Goal: Information Seeking & Learning: Find specific fact

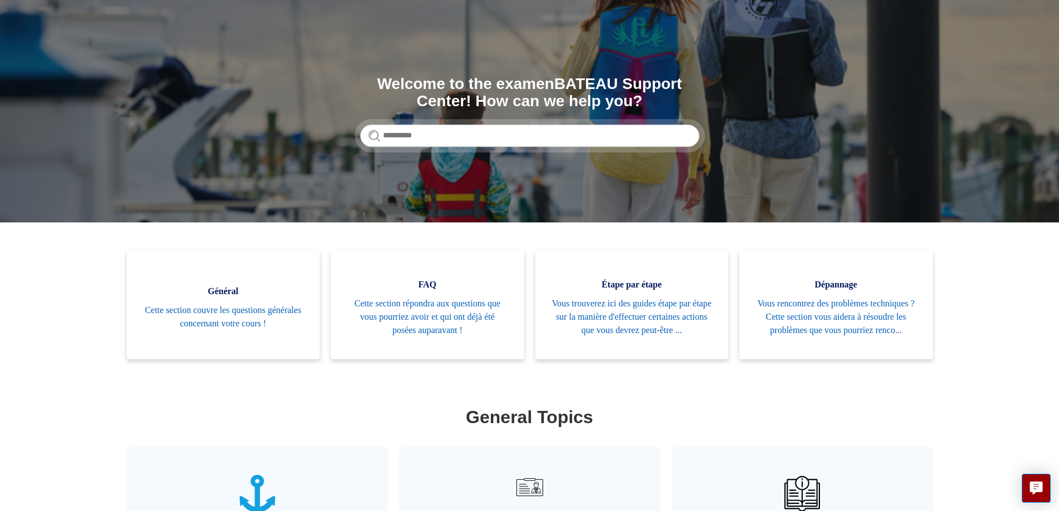
scroll to position [56, 0]
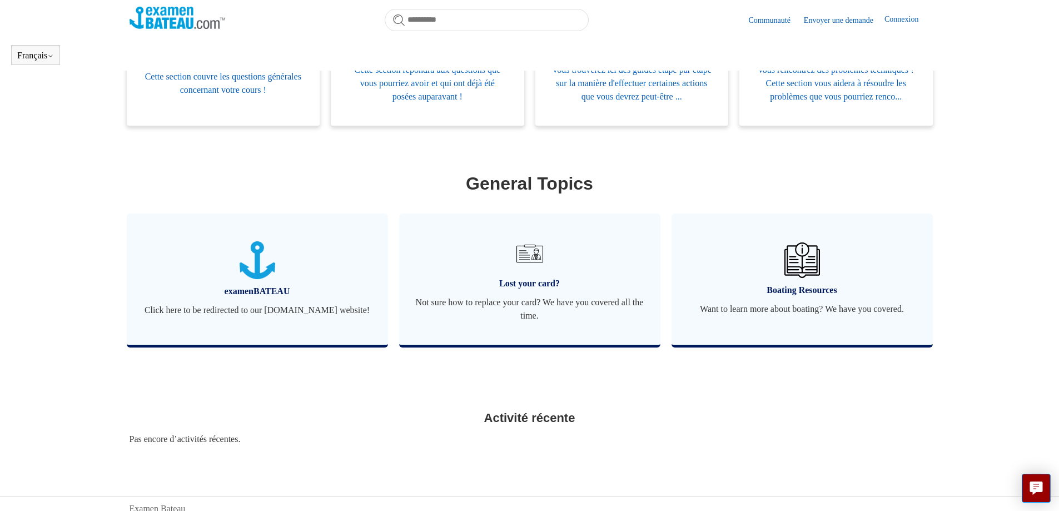
scroll to position [303, 0]
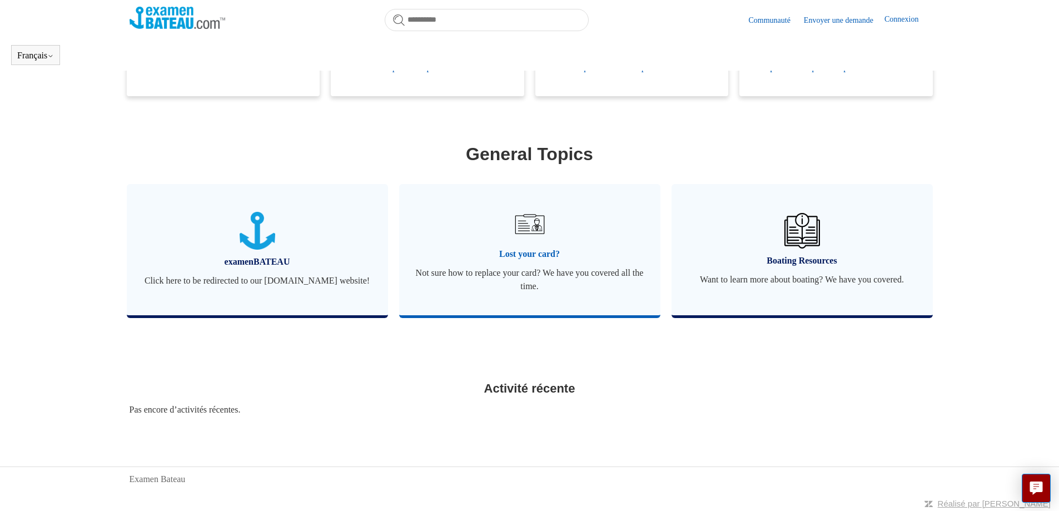
click at [529, 237] on img at bounding box center [529, 224] width 39 height 39
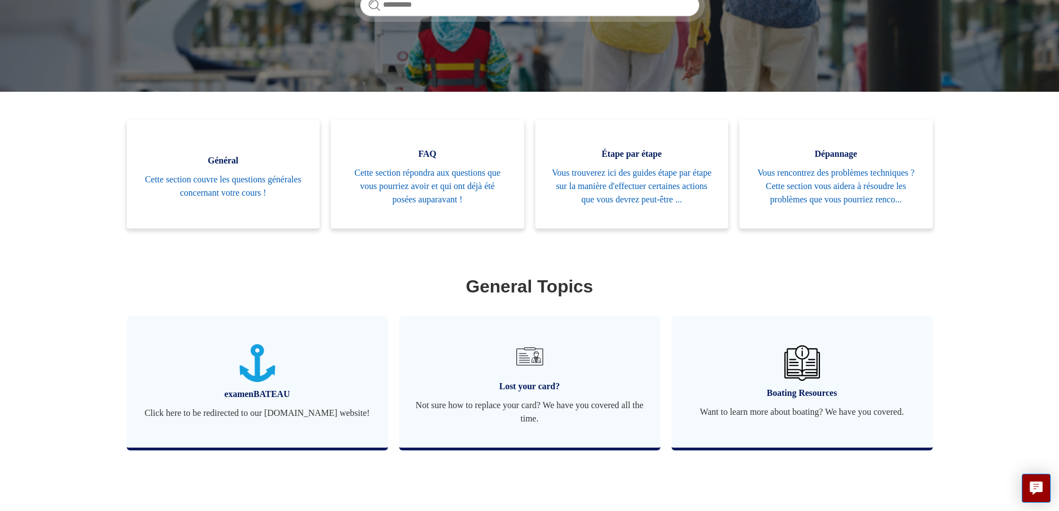
scroll to position [73, 0]
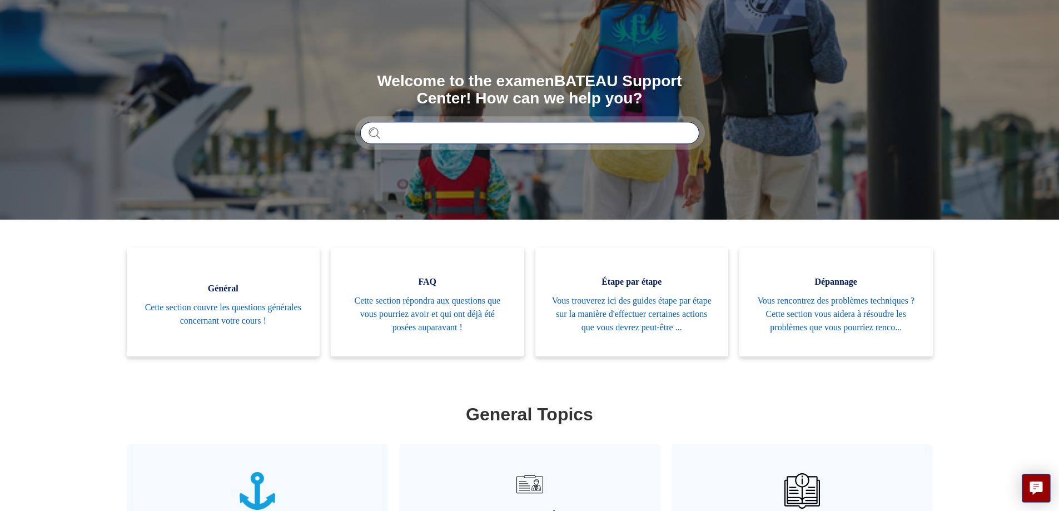
click at [452, 133] on input "Rechercher" at bounding box center [529, 133] width 339 height 22
type input "**********"
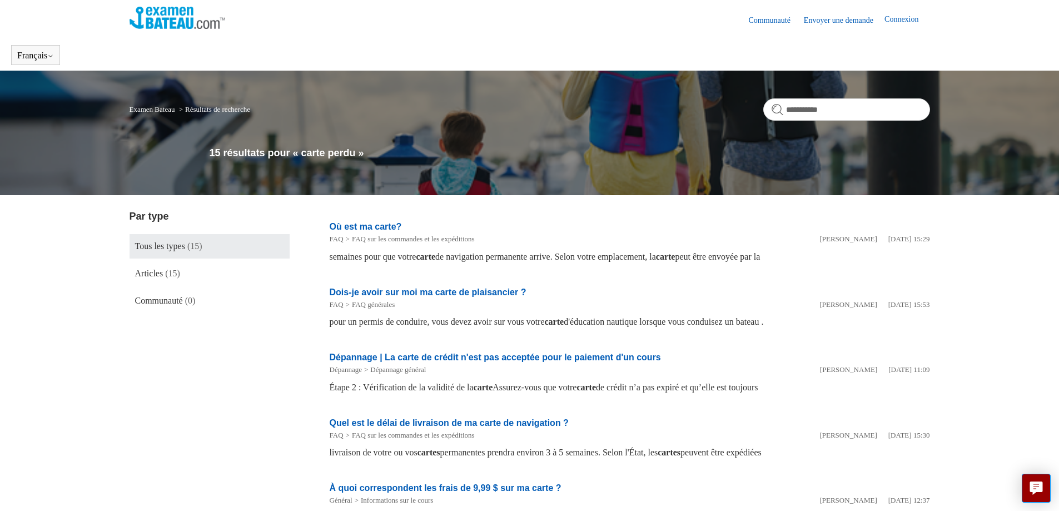
click at [846, 19] on link "Envoyer une demande" at bounding box center [844, 20] width 81 height 12
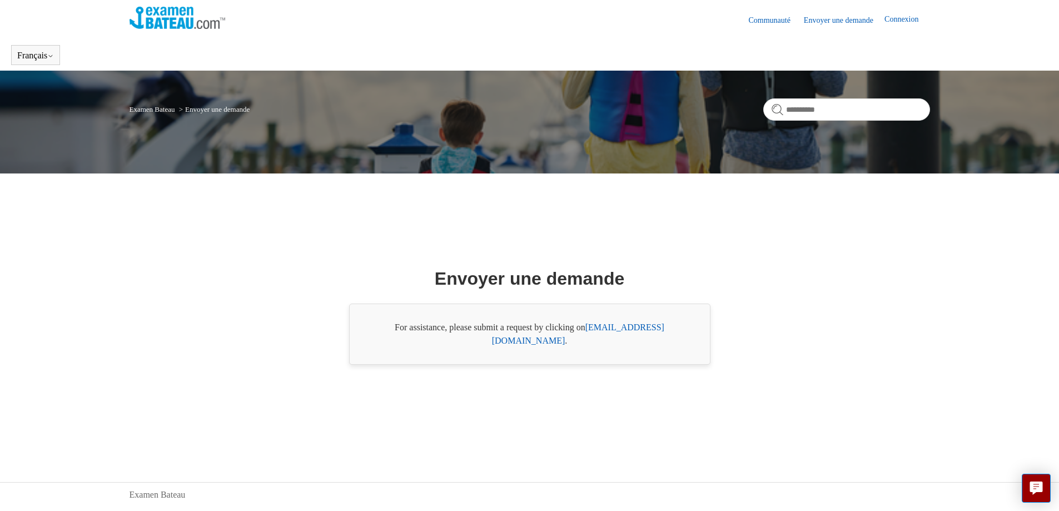
click at [637, 335] on link "support@boat-ed.com" at bounding box center [578, 334] width 172 height 23
click at [909, 13] on link "Connexion" at bounding box center [907, 19] width 45 height 13
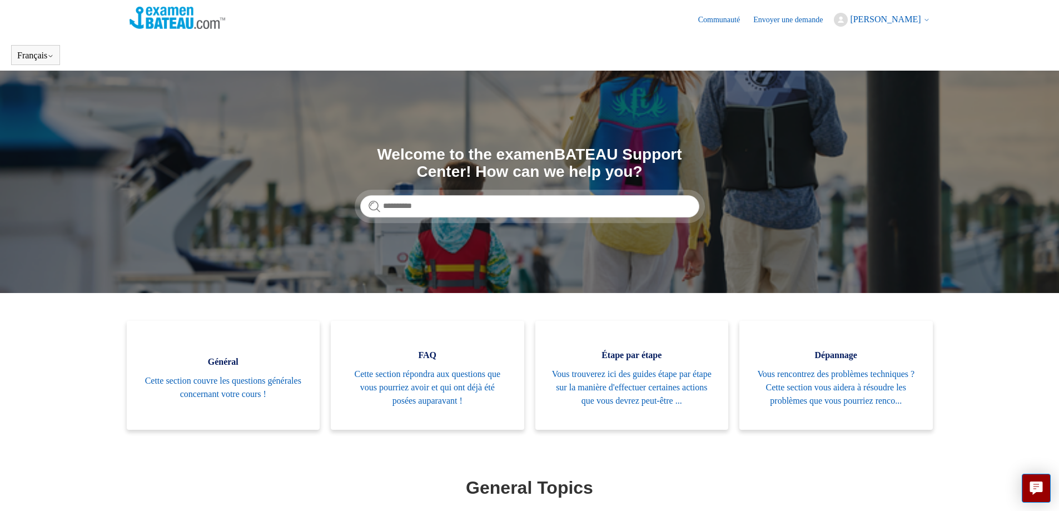
click at [893, 14] on span "[PERSON_NAME]" at bounding box center [885, 18] width 71 height 9
click at [866, 64] on link "Mon profil" at bounding box center [881, 62] width 93 height 19
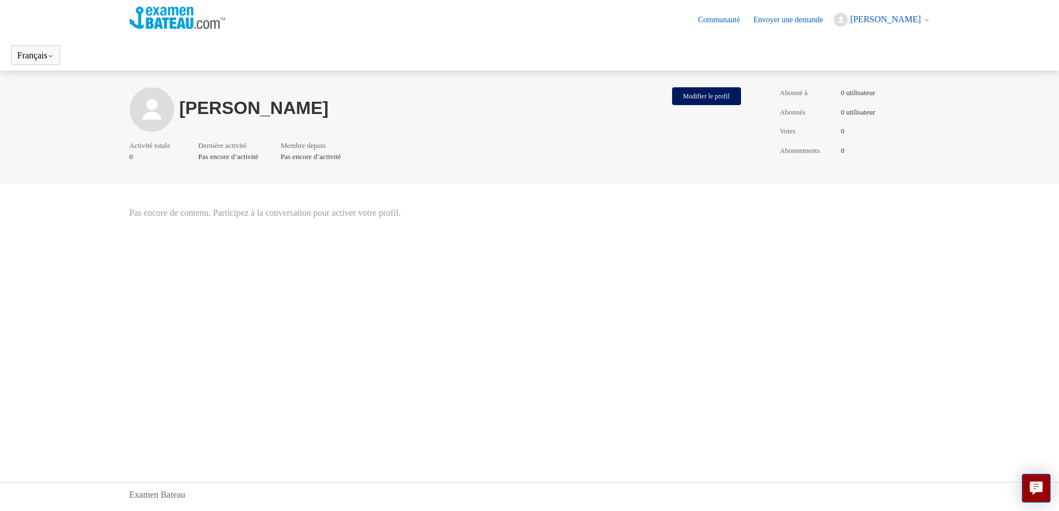
click at [794, 18] on link "Envoyer une demande" at bounding box center [794, 20] width 81 height 12
click at [711, 94] on button "Modifier le profil" at bounding box center [706, 96] width 69 height 18
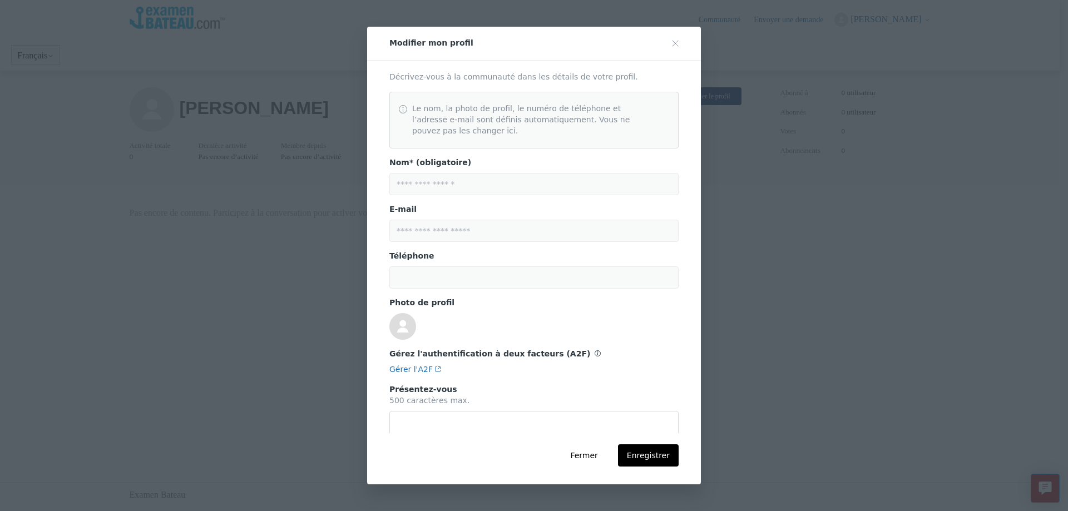
drag, startPoint x: 440, startPoint y: 180, endPoint x: 907, endPoint y: 267, distance: 474.8
click at [913, 267] on div "**********" at bounding box center [534, 255] width 1068 height 511
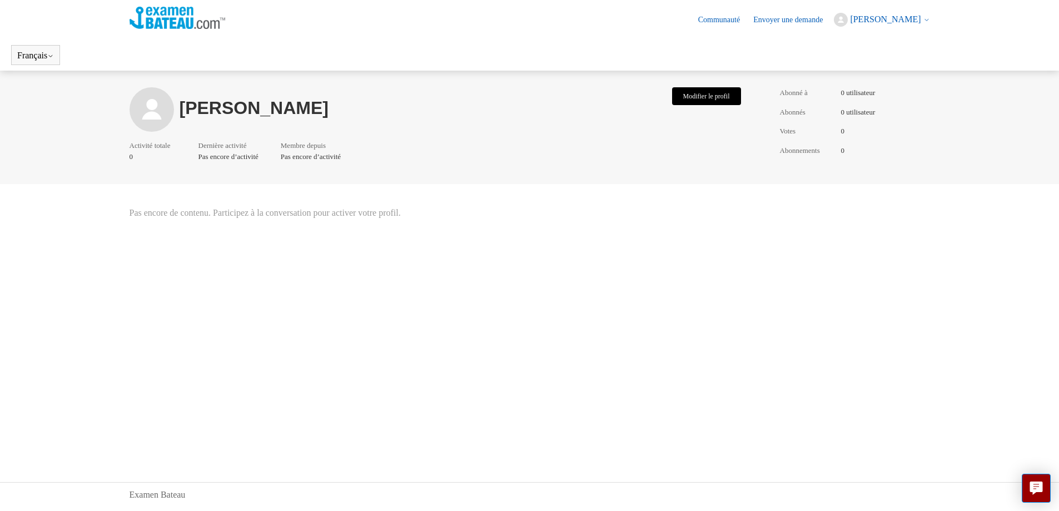
click at [714, 102] on button "Modifier le profil" at bounding box center [706, 96] width 69 height 18
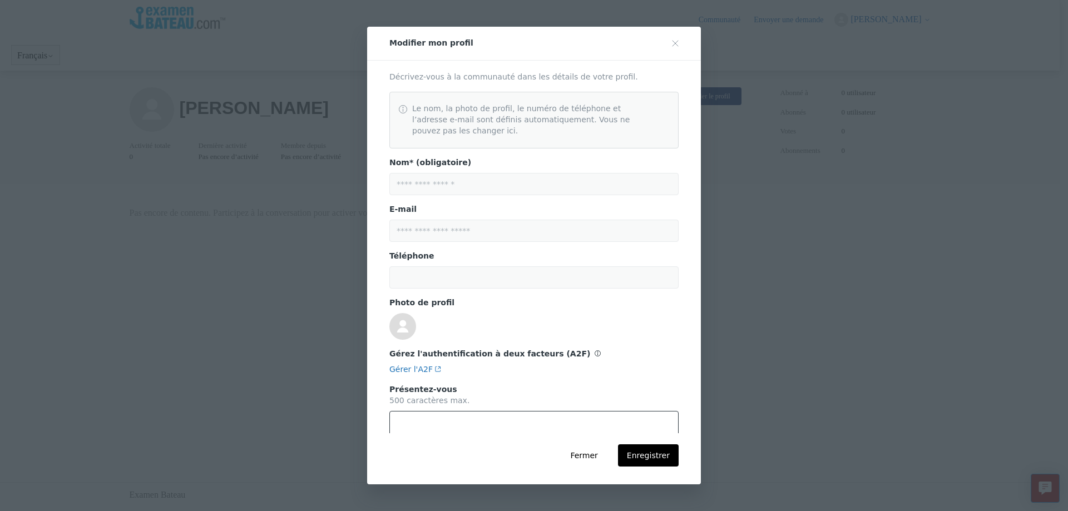
click at [511, 430] on textarea at bounding box center [533, 432] width 289 height 42
click at [680, 40] on button "Close modal" at bounding box center [675, 43] width 22 height 22
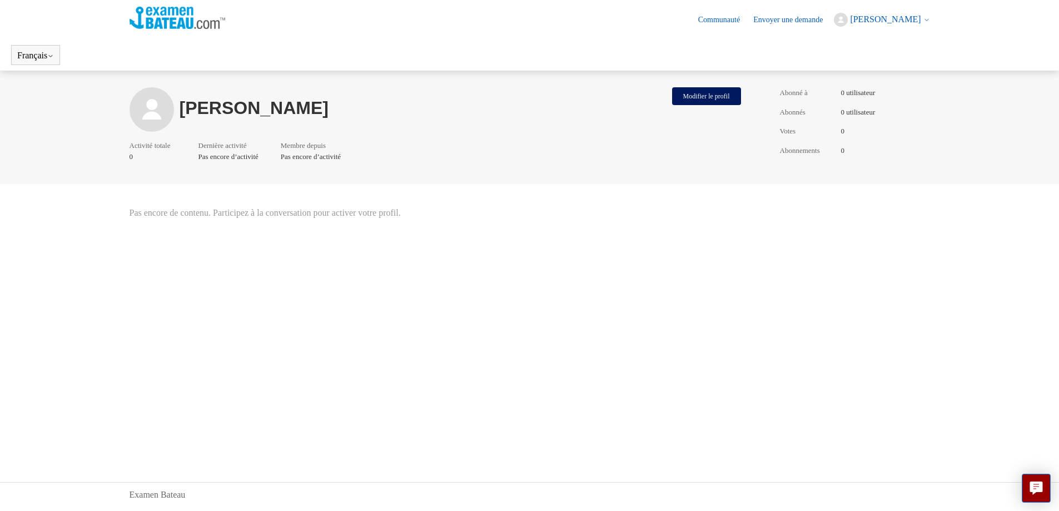
click at [718, 17] on link "Communauté" at bounding box center [724, 20] width 53 height 12
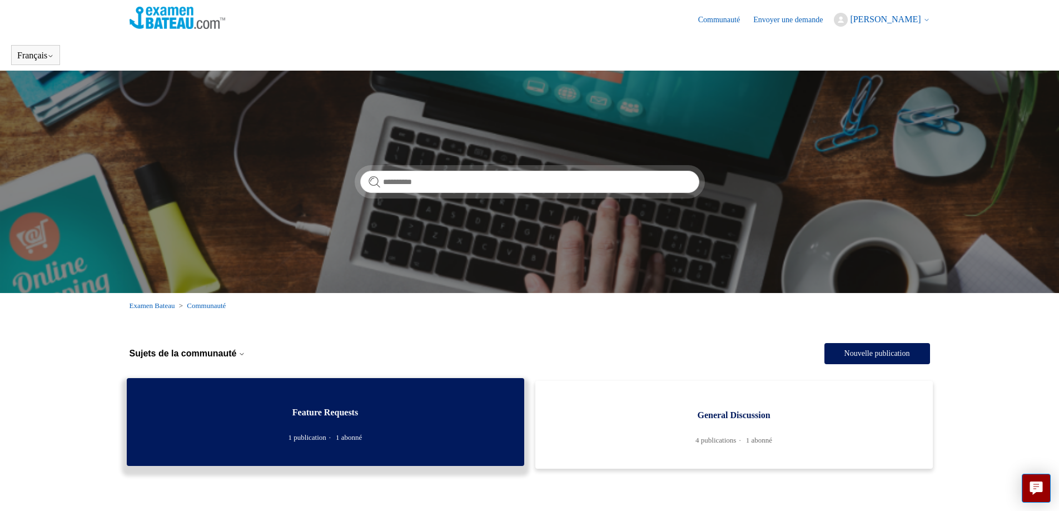
click at [341, 420] on link "Feature Requests 1 publication 1 abonné" at bounding box center [326, 422] width 398 height 88
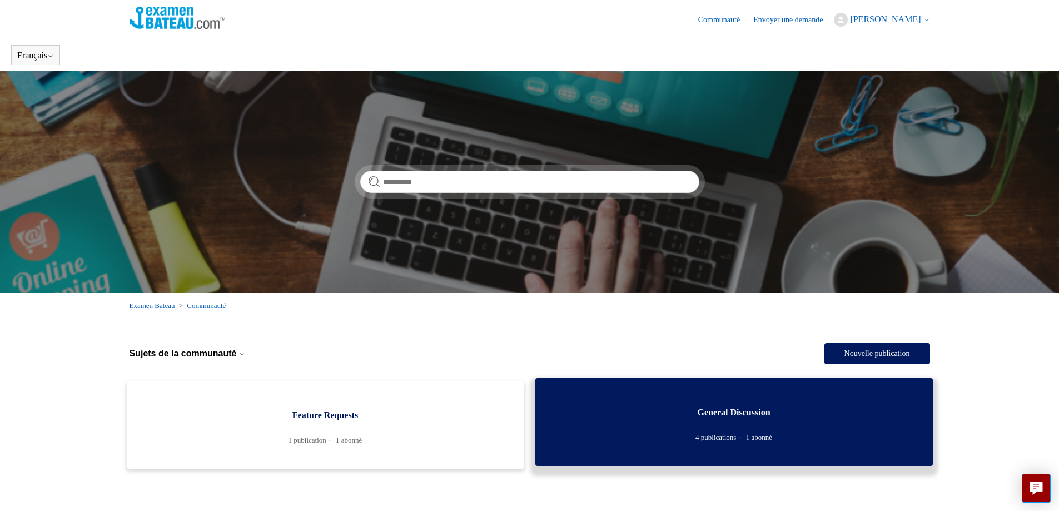
click at [734, 409] on span "General Discussion" at bounding box center [734, 412] width 364 height 13
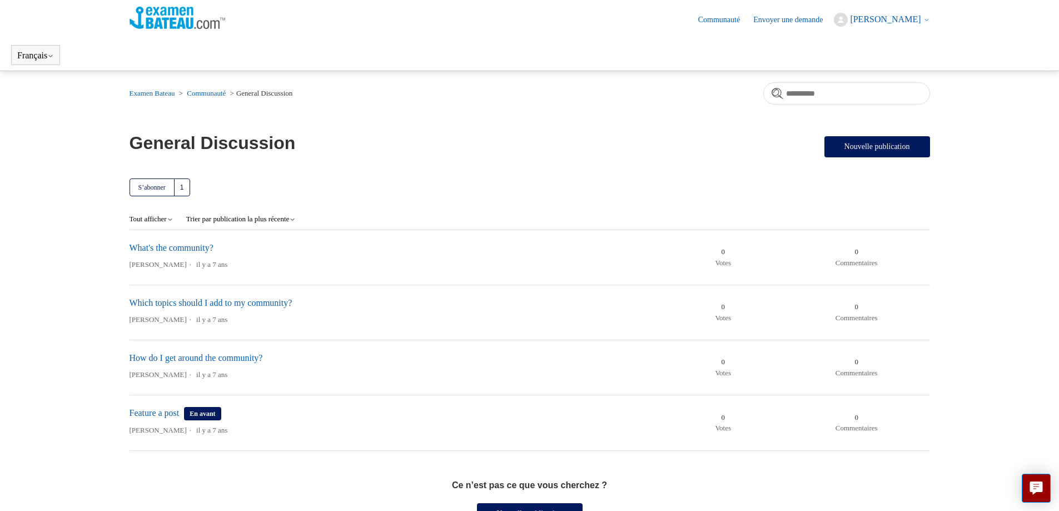
click at [169, 17] on img at bounding box center [178, 18] width 96 height 22
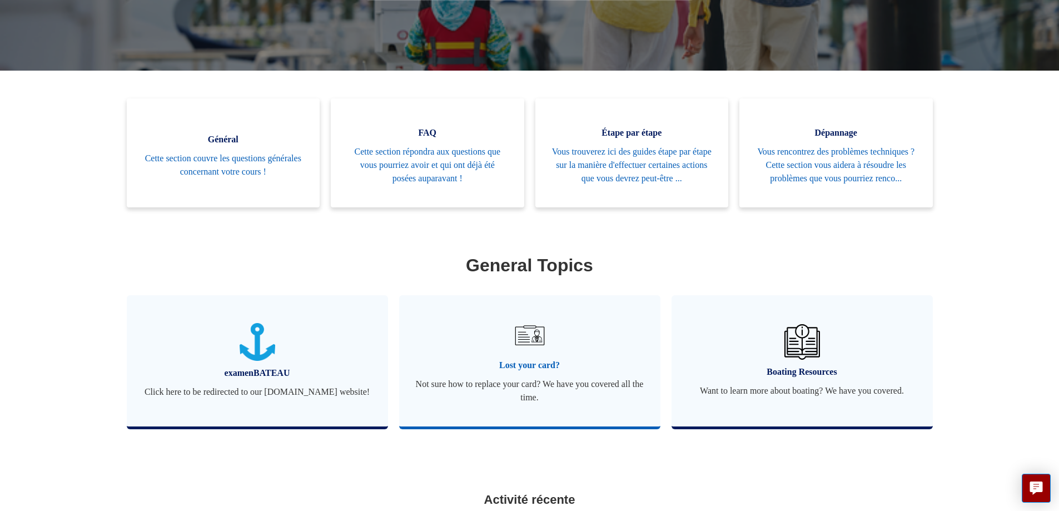
click at [528, 391] on link "Lost your card? Not sure how to replace your card? We have you covered all the …" at bounding box center [529, 360] width 261 height 131
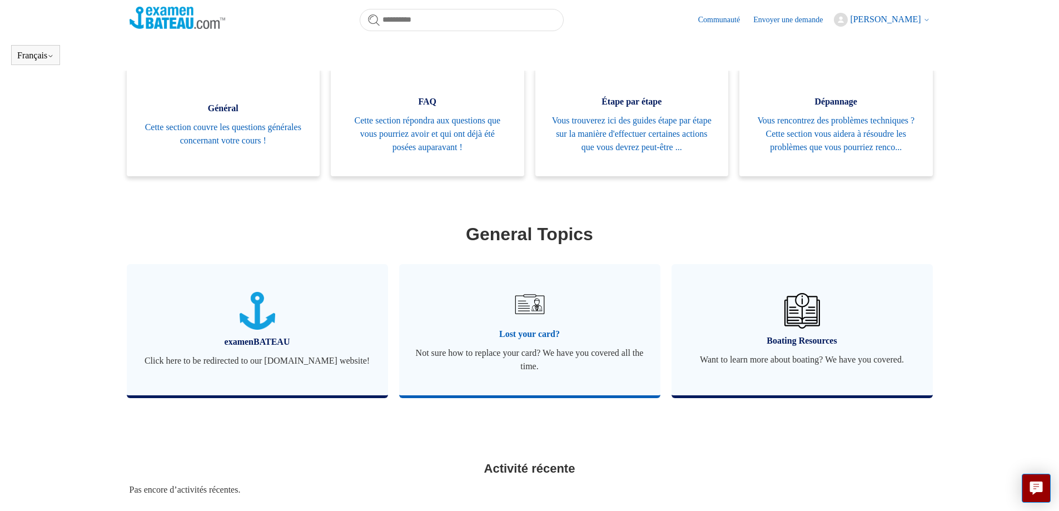
scroll to position [191, 0]
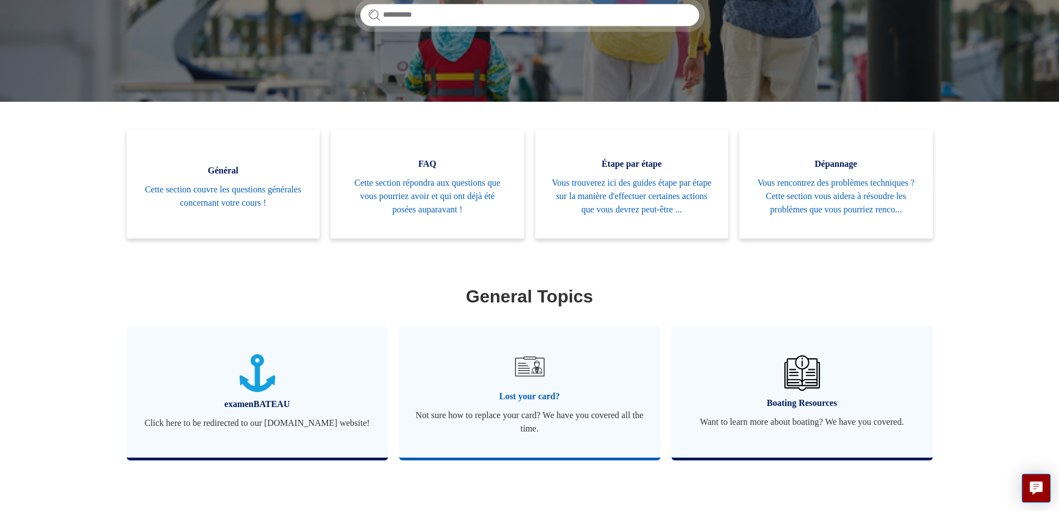
click at [530, 389] on link "Lost your card? Not sure how to replace your card? We have you covered all the …" at bounding box center [529, 391] width 261 height 131
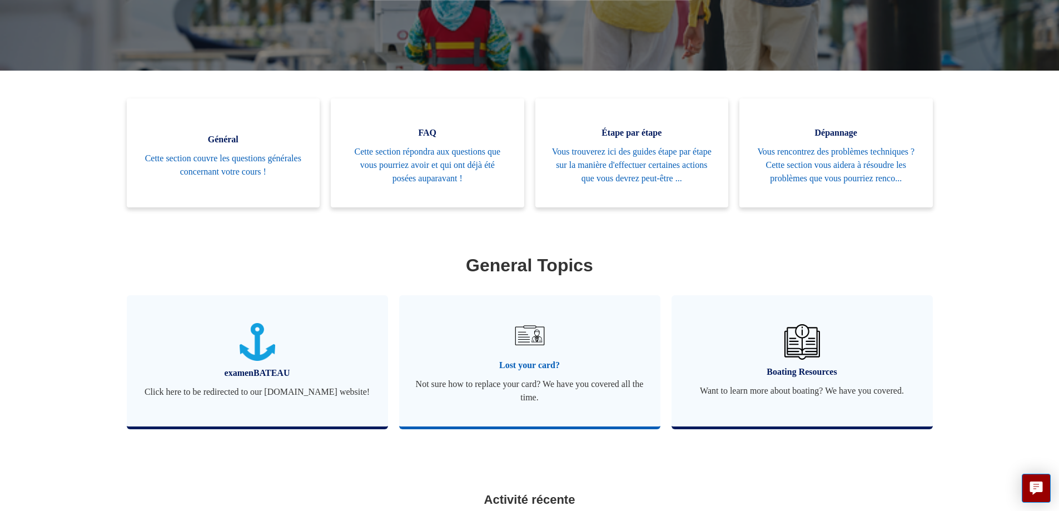
scroll to position [209, 0]
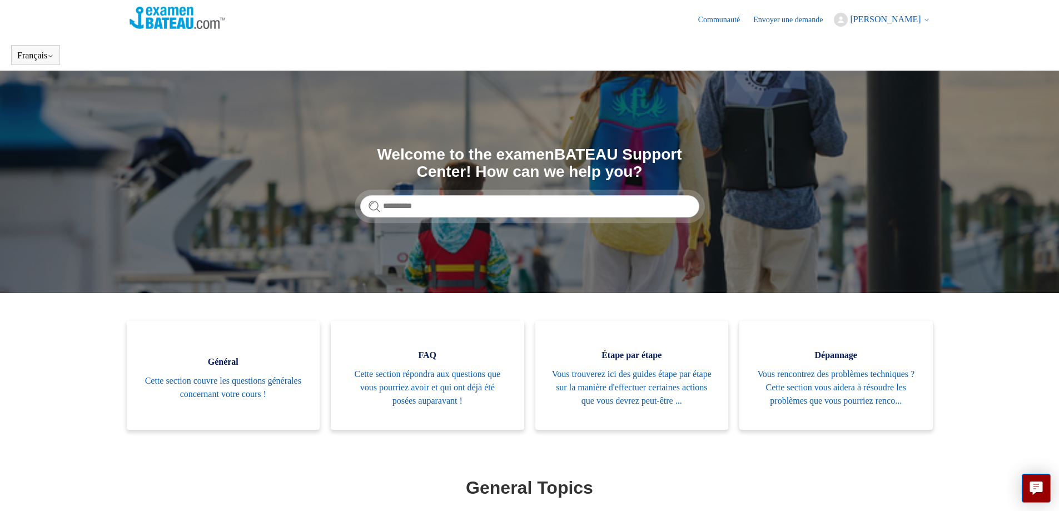
click at [172, 21] on img at bounding box center [178, 18] width 96 height 22
click at [428, 206] on input "Rechercher" at bounding box center [529, 206] width 339 height 22
type input "**********"
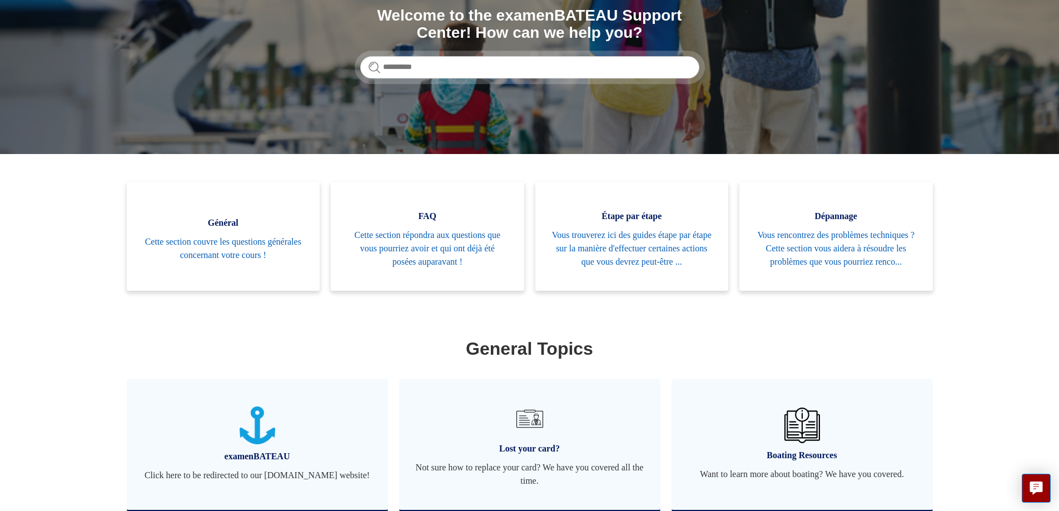
scroll to position [111, 0]
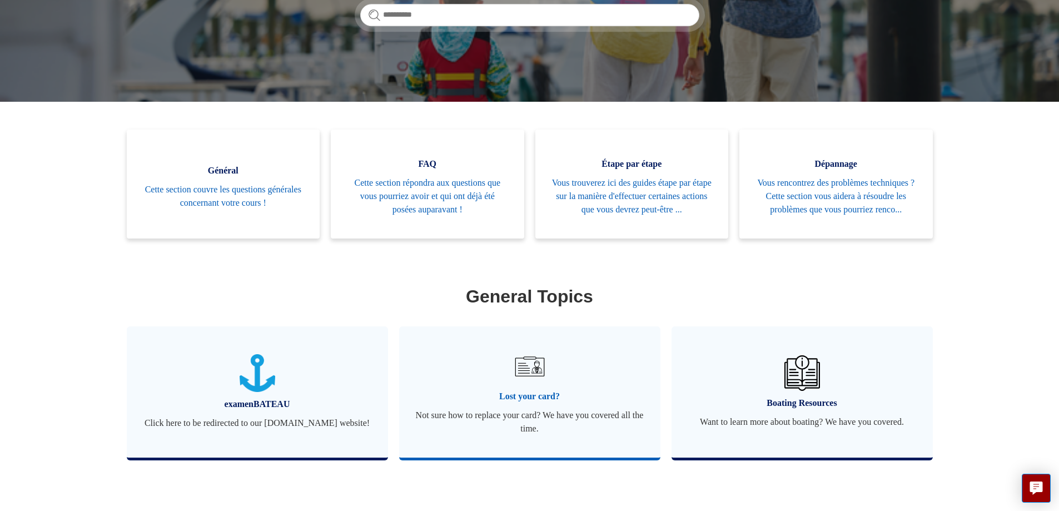
click at [529, 390] on span "Lost your card?" at bounding box center [530, 396] width 228 height 13
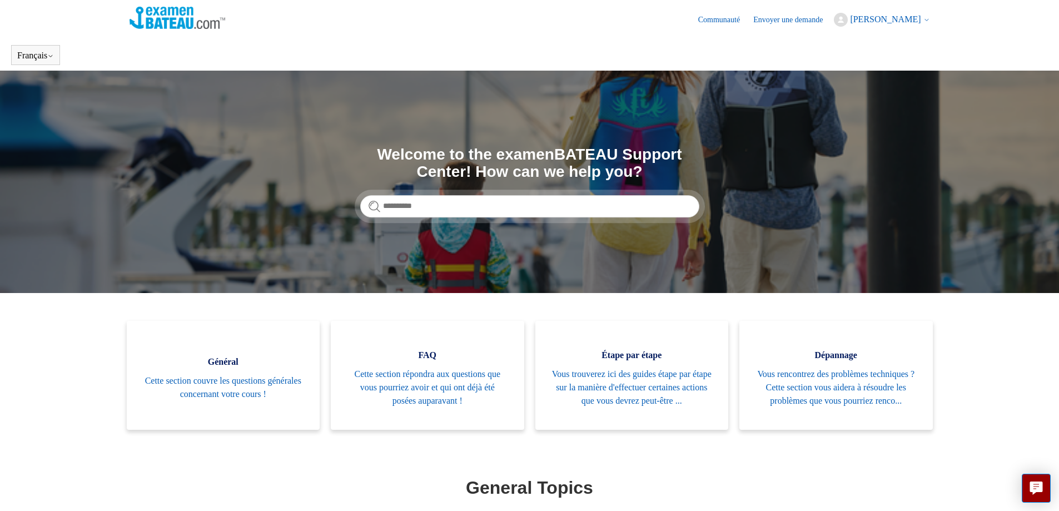
click at [870, 14] on span "[PERSON_NAME]" at bounding box center [885, 18] width 71 height 9
click at [868, 44] on link "Mes activités" at bounding box center [881, 42] width 93 height 19
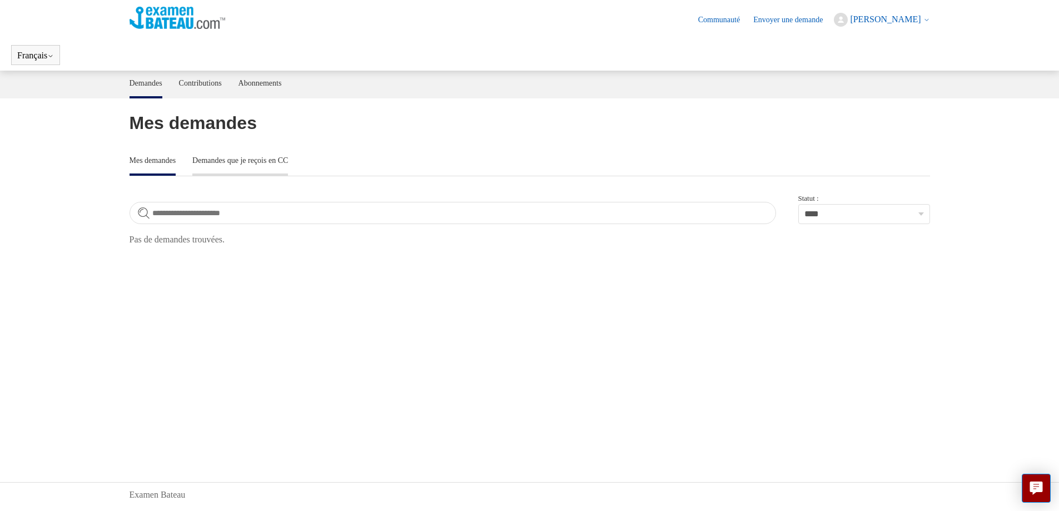
click at [248, 165] on link "Demandes que je reçois en CC" at bounding box center [240, 159] width 96 height 23
click at [273, 83] on link "Abonnements" at bounding box center [260, 82] width 43 height 23
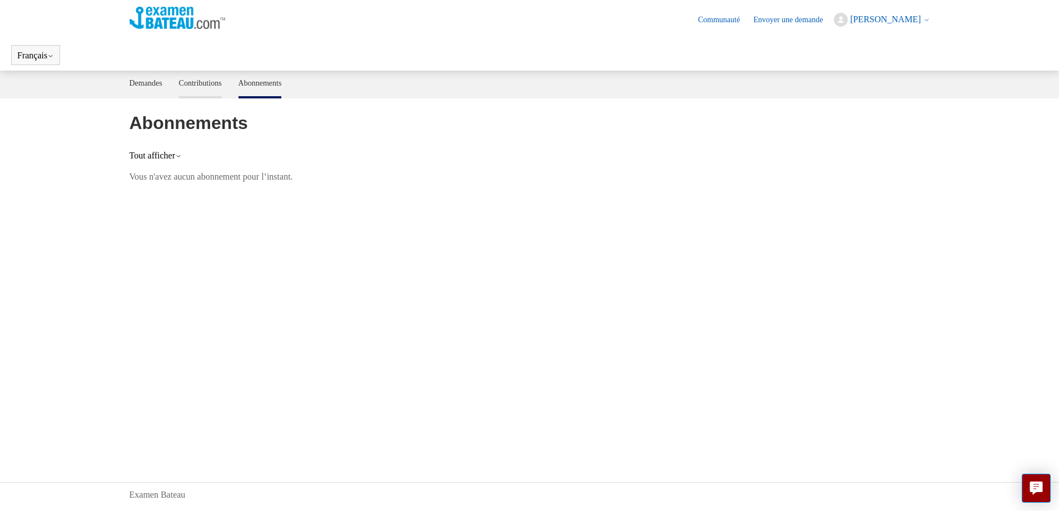
click at [222, 87] on link "Contributions" at bounding box center [200, 82] width 43 height 23
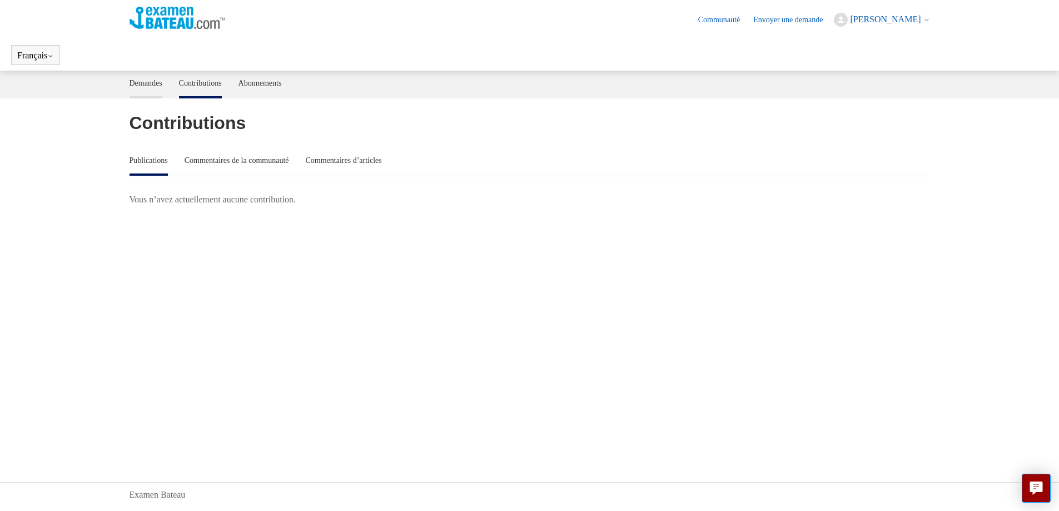
click at [160, 85] on link "Demandes" at bounding box center [146, 82] width 33 height 23
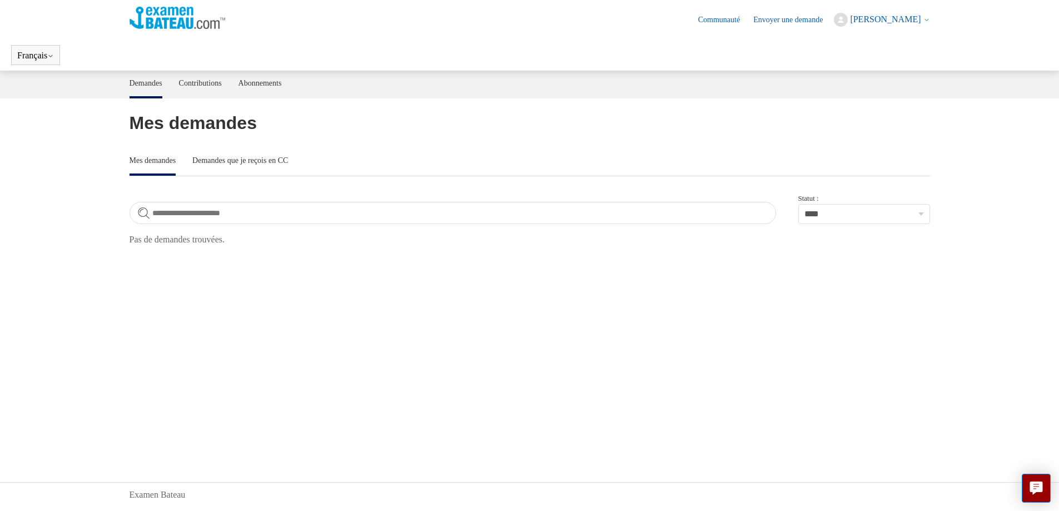
click at [903, 14] on span "stephane bourdon" at bounding box center [885, 18] width 71 height 9
click at [872, 68] on link "Mon profil" at bounding box center [881, 62] width 93 height 19
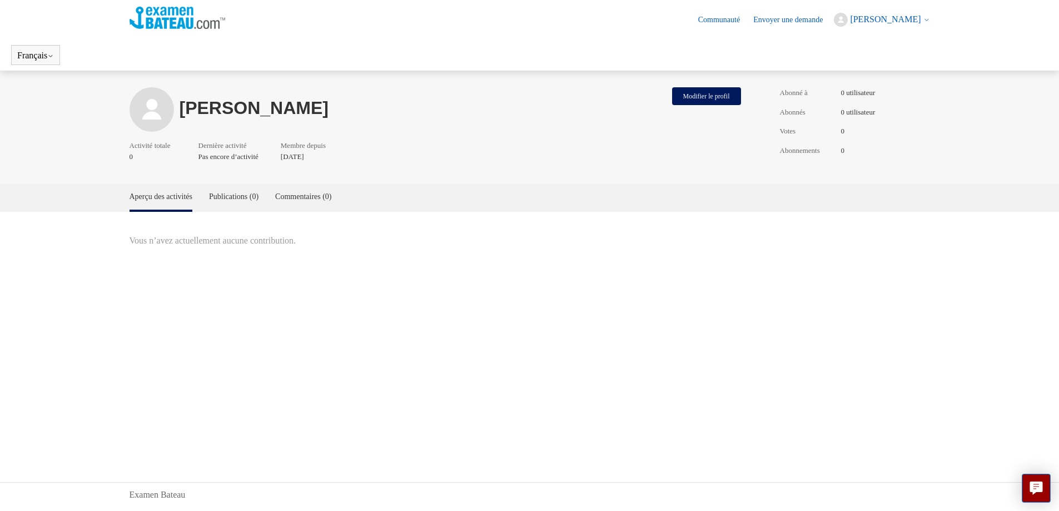
click at [889, 20] on span "stephane bourdon" at bounding box center [885, 18] width 71 height 9
click at [868, 79] on link "Déconnexion" at bounding box center [881, 81] width 93 height 19
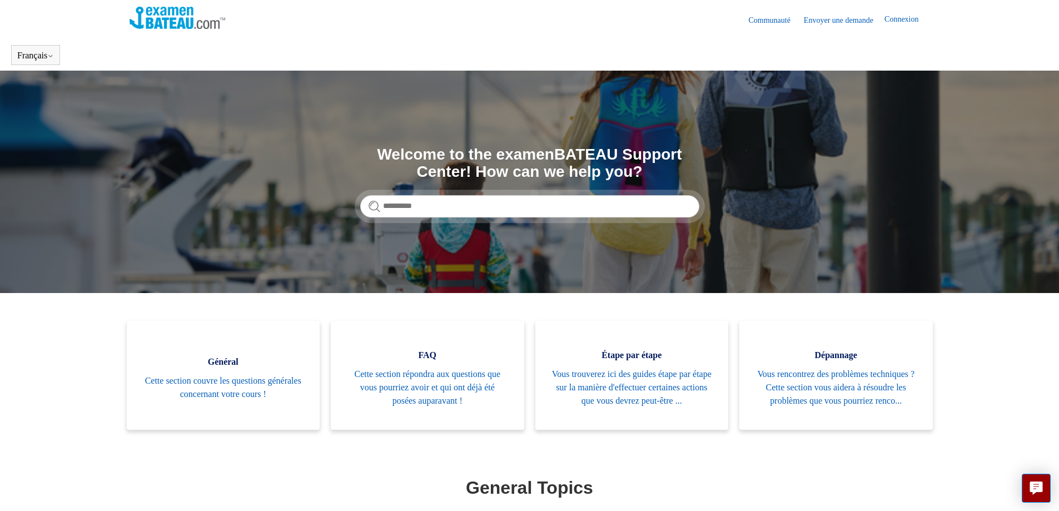
click at [838, 17] on link "Envoyer une demande" at bounding box center [844, 20] width 81 height 12
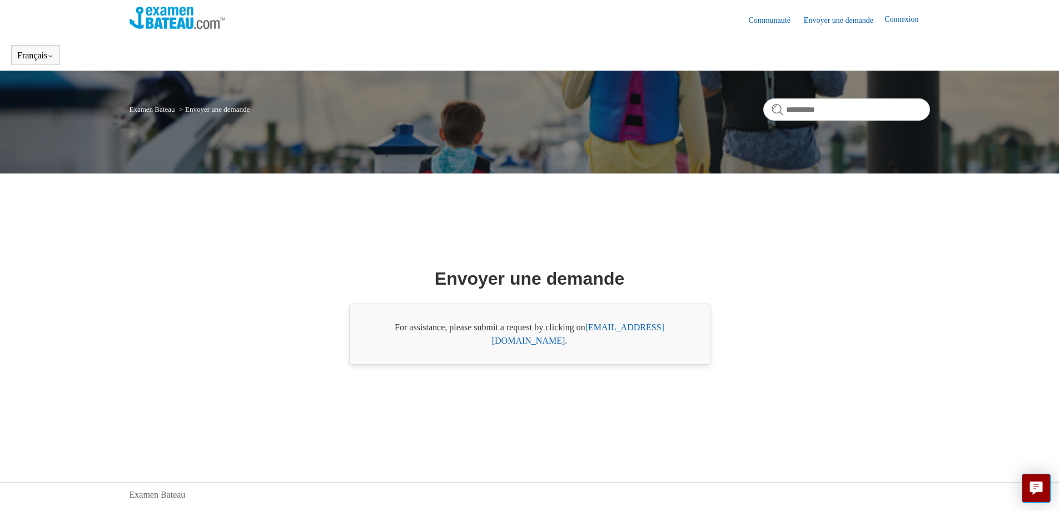
click at [655, 335] on link "[EMAIL_ADDRESS][DOMAIN_NAME]" at bounding box center [578, 334] width 172 height 23
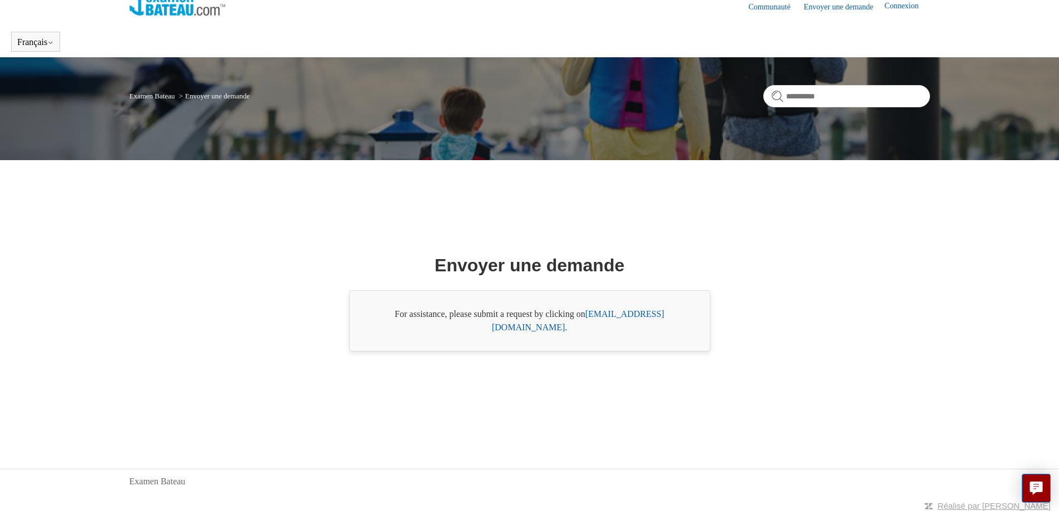
scroll to position [17, 0]
